Goal: Task Accomplishment & Management: Manage account settings

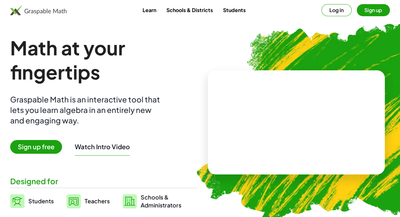
click at [375, 11] on button "Sign up" at bounding box center [373, 10] width 33 height 12
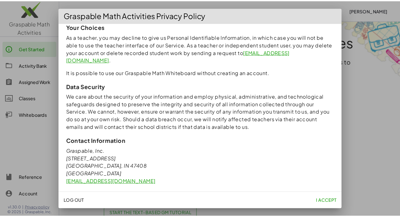
scroll to position [584, 0]
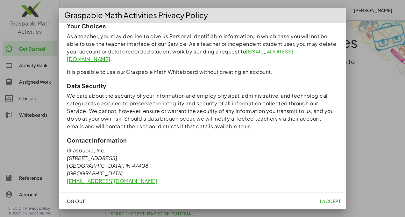
click at [333, 200] on span "I accept" at bounding box center [330, 201] width 21 height 6
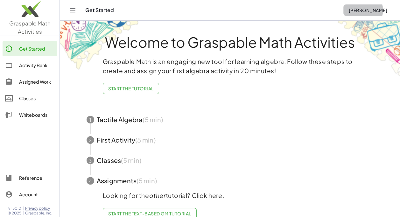
click at [369, 12] on span "[PERSON_NAME]" at bounding box center [368, 10] width 39 height 6
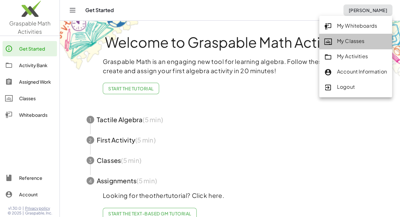
click at [350, 41] on div "My Classes" at bounding box center [355, 41] width 63 height 8
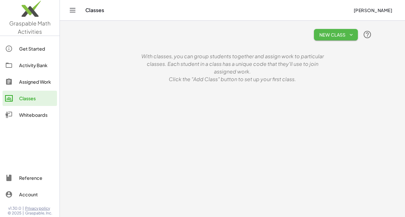
click at [344, 34] on span "New Class" at bounding box center [336, 35] width 34 height 6
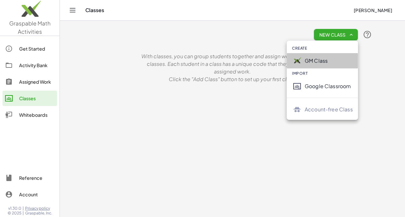
click at [319, 59] on div "GM Class" at bounding box center [329, 61] width 48 height 8
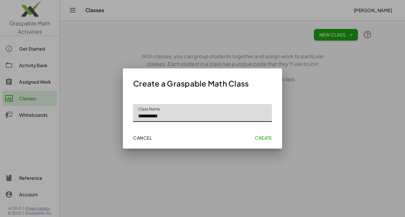
type input "**********"
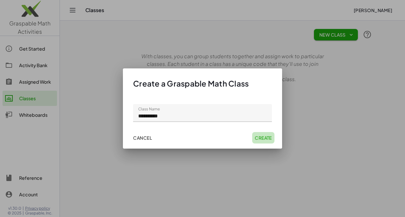
click at [255, 134] on button "Create" at bounding box center [263, 137] width 22 height 11
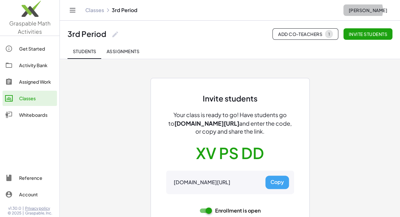
click at [373, 11] on span "[PERSON_NAME]" at bounding box center [368, 10] width 39 height 6
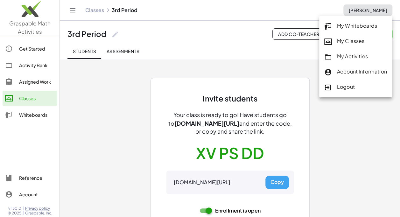
click at [209, 69] on div "Invite students Your class is ready to go! Have students go to [DOMAIN_NAME][UR…" at bounding box center [230, 149] width 287 height 181
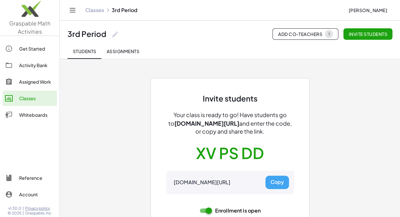
click at [115, 32] on icon at bounding box center [115, 35] width 8 height 8
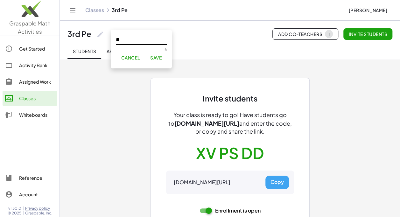
type input "*"
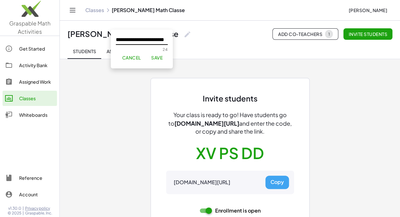
scroll to position [0, 10]
type input "**********"
click at [156, 59] on span "Save" at bounding box center [156, 58] width 11 height 6
